Goal: Contribute content

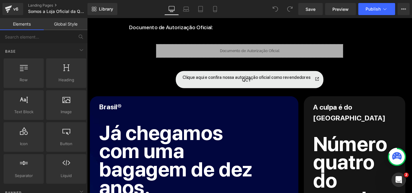
scroll to position [422, 0]
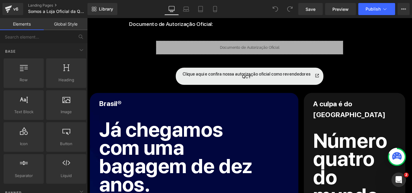
click at [281, 86] on div "Clique aqui e confira nossa autorização oficial como revendedores QCY Text Block" at bounding box center [270, 89] width 166 height 7
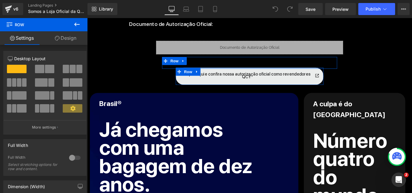
click at [224, 86] on div "Clique aqui e confira nossa autorização oficial como revendedores QCY Text Block" at bounding box center [270, 89] width 166 height 7
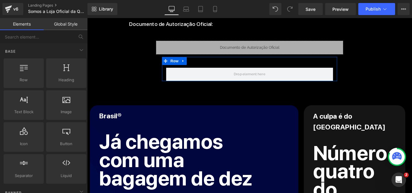
click at [232, 63] on div "Row" at bounding box center [269, 75] width 197 height 27
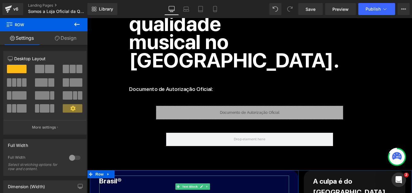
scroll to position [332, 0]
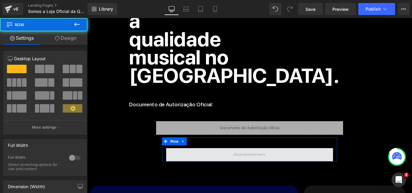
click at [234, 167] on span at bounding box center [270, 171] width 188 height 15
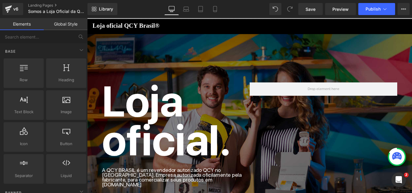
scroll to position [0, 0]
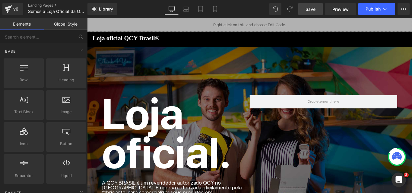
click at [313, 7] on span "Save" at bounding box center [311, 9] width 10 height 6
click at [370, 10] on span "Publish" at bounding box center [373, 9] width 15 height 5
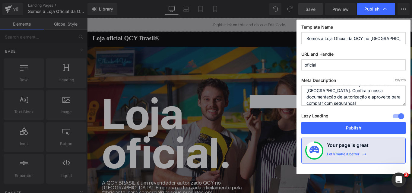
scroll to position [13, 0]
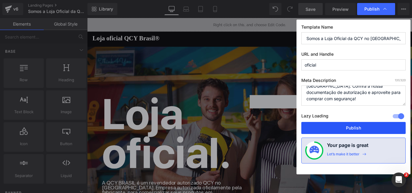
click at [356, 128] on button "Publish" at bounding box center [353, 128] width 104 height 12
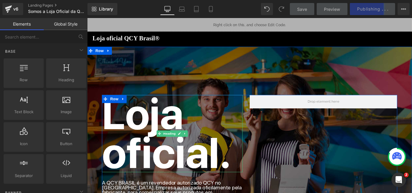
click at [162, 160] on strong "Loja oficial." at bounding box center [176, 147] width 145 height 101
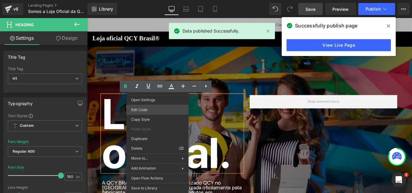
click at [158, 0] on div "You are previewing how the will restyle your page. You can not edit Elements in…" at bounding box center [206, 0] width 412 height 0
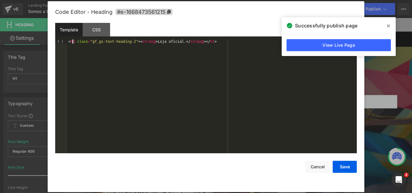
click at [73, 42] on div "< h1 class = "gf_gs-text-heading-2" > < strong > Loja oficial. </ strong > </ h…" at bounding box center [212, 101] width 290 height 122
click at [202, 41] on div "< h2 class = "gf_gs-text-heading-2" > < strong > Loja oficial. </ strong > </ h…" at bounding box center [212, 101] width 290 height 122
click at [98, 26] on div "CSS" at bounding box center [96, 30] width 27 height 14
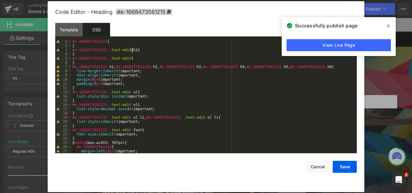
click at [132, 50] on div "#e-1668473561215 { } #e-1668473561215 .text-edit h1 { } #e-1668473561215 .text-…" at bounding box center [212, 101] width 283 height 122
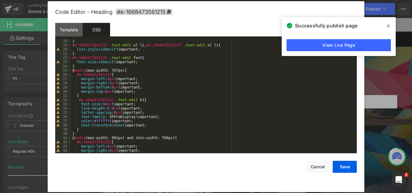
scroll to position [90, 0]
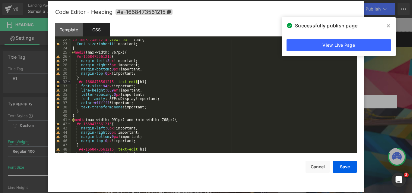
click at [138, 83] on div "#e-1668473561215 .text-edit font { font-size : inherit !important; } @ media (m…" at bounding box center [212, 99] width 283 height 122
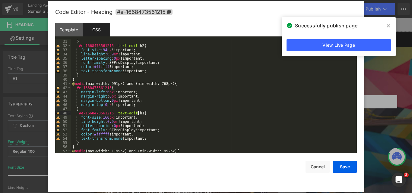
click at [138, 114] on div "} #e-1668473561215 .text-edit h2 { font-size : 94 px !important; line-height : …" at bounding box center [212, 101] width 283 height 122
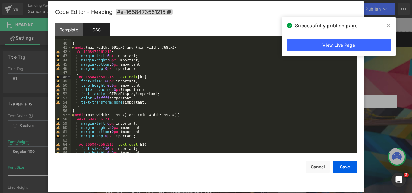
scroll to position [181, 0]
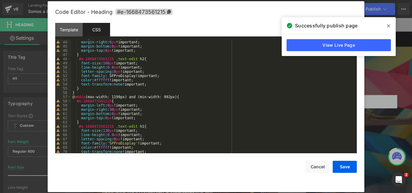
click at [139, 127] on div "margin-left : 6 px !important; margin-right : 6 px !important; margin-bottom : …" at bounding box center [212, 97] width 283 height 122
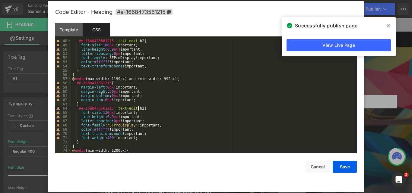
scroll to position [235, 0]
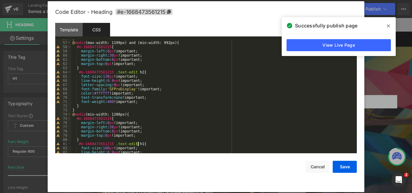
click at [138, 143] on div "} @ media (max-width: 1199px) and (min-width: 992px) { #e-1668473561215 { margi…" at bounding box center [212, 97] width 283 height 122
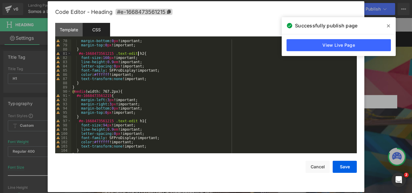
scroll to position [334, 0]
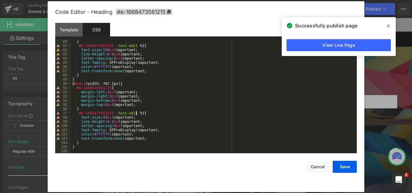
click at [137, 115] on div "} #e-1668473561215 .text-edit h2 { font-size : 160 px !important; line-height :…" at bounding box center [212, 101] width 283 height 122
click at [136, 113] on div "} #e-1668473561215 .text-edit h2 { font-size : 160 px !important; line-height :…" at bounding box center [212, 101] width 283 height 122
click at [335, 168] on button "Save" at bounding box center [345, 167] width 24 height 12
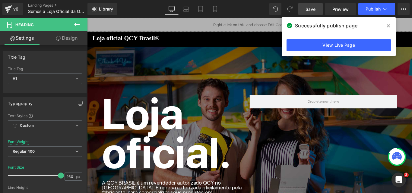
click at [392, 27] on span at bounding box center [389, 26] width 10 height 10
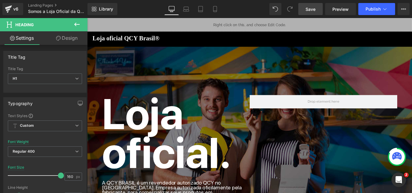
click at [313, 13] on link "Save" at bounding box center [310, 9] width 24 height 12
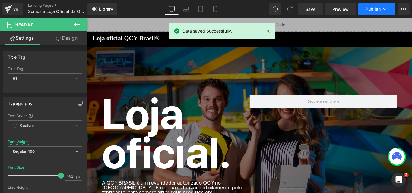
click at [363, 11] on button "Publish" at bounding box center [376, 9] width 37 height 12
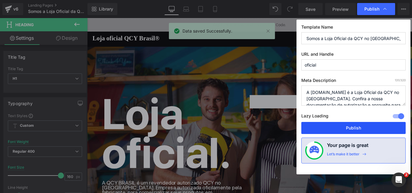
drag, startPoint x: 343, startPoint y: 128, endPoint x: 287, endPoint y: 123, distance: 56.0
click at [343, 128] on button "Publish" at bounding box center [353, 128] width 104 height 12
